Goal: Check status: Check status

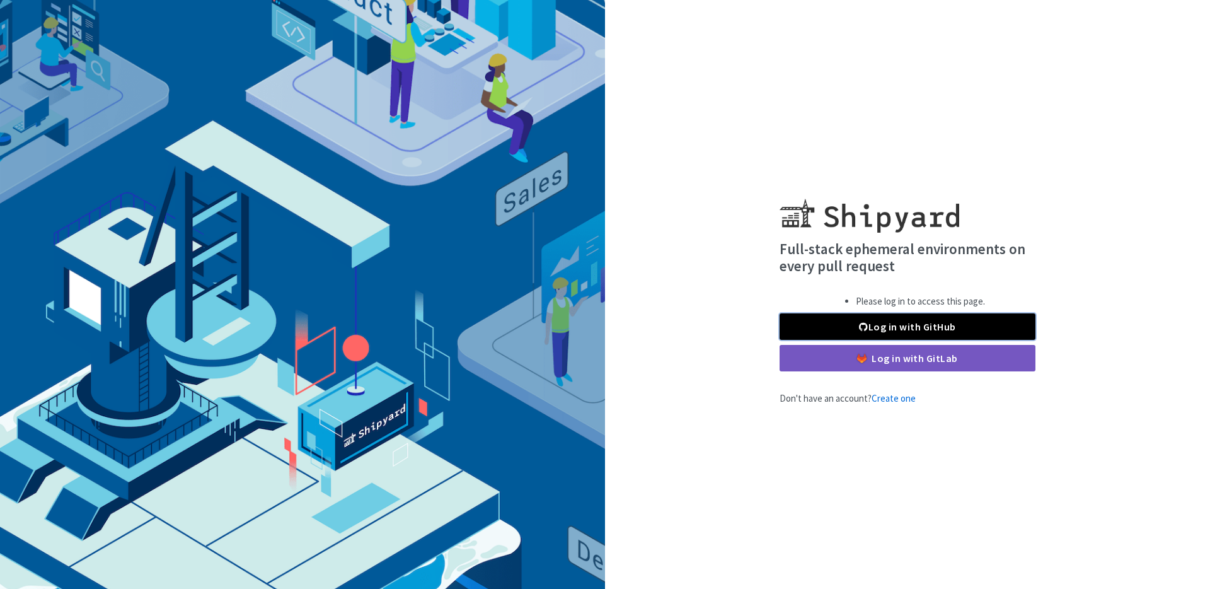
drag, startPoint x: 844, startPoint y: 322, endPoint x: 842, endPoint y: 314, distance: 7.8
click at [844, 322] on link "Log in with GitHub" at bounding box center [907, 326] width 256 height 26
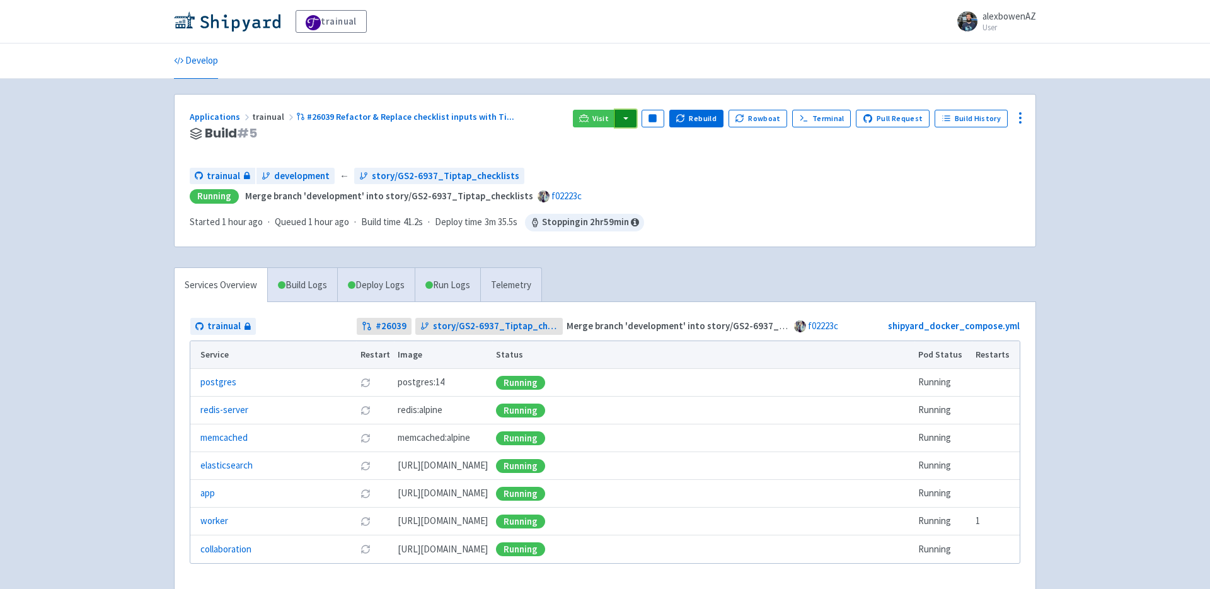
click at [629, 118] on button "button" at bounding box center [625, 119] width 21 height 18
click at [668, 146] on link "trainual (admin)" at bounding box center [673, 144] width 118 height 20
